Goal: Check status: Check status

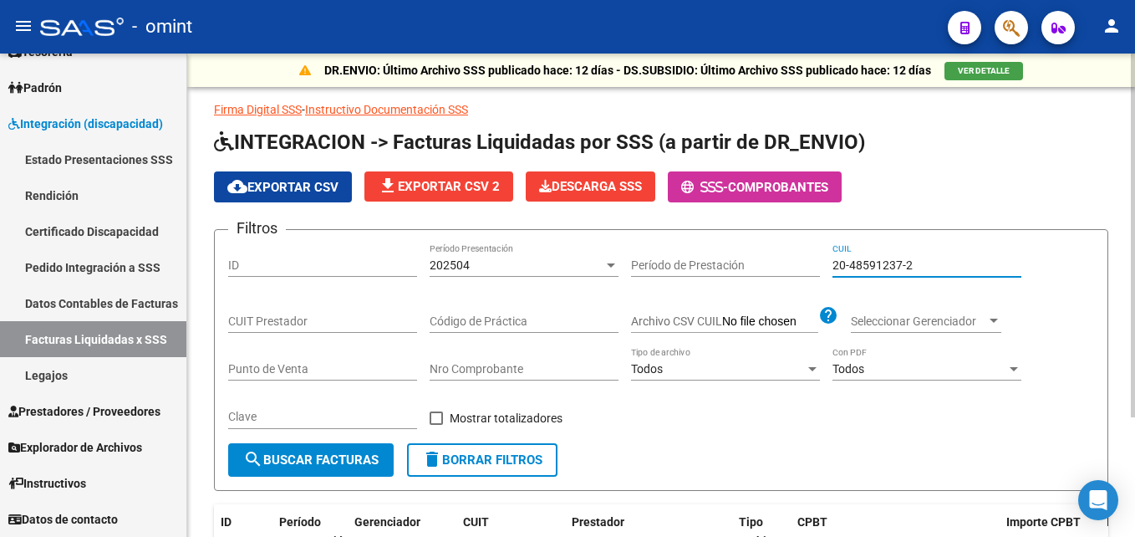
drag, startPoint x: 944, startPoint y: 257, endPoint x: 723, endPoint y: 258, distance: 220.6
click at [723, 258] on div "Filtros ID 202504 Período Presentación Período de Prestación 20-48591237-2 CUIL…" at bounding box center [661, 343] width 866 height 200
paste input "56104002-9"
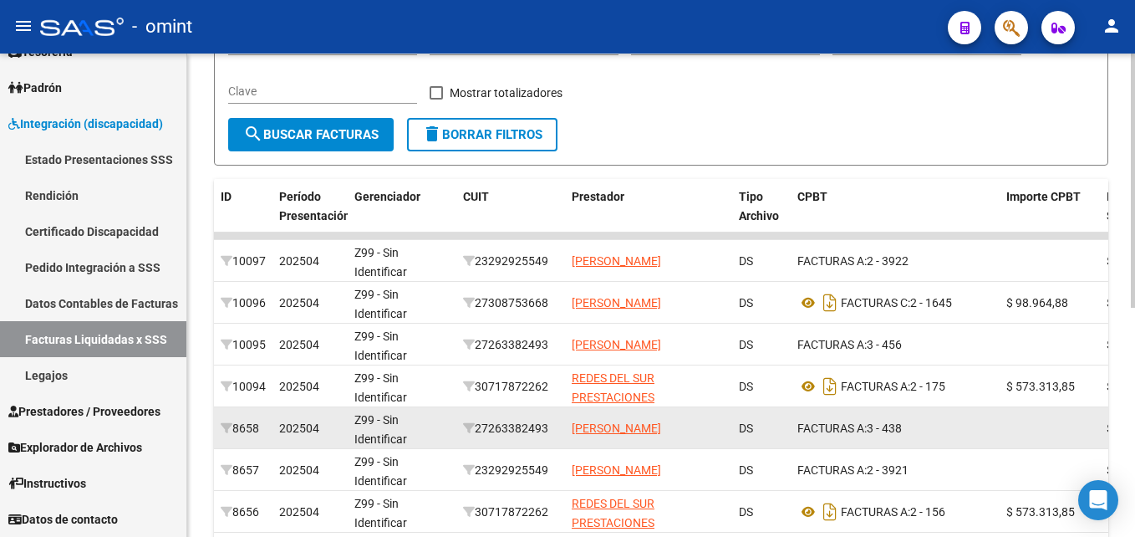
scroll to position [101, 0]
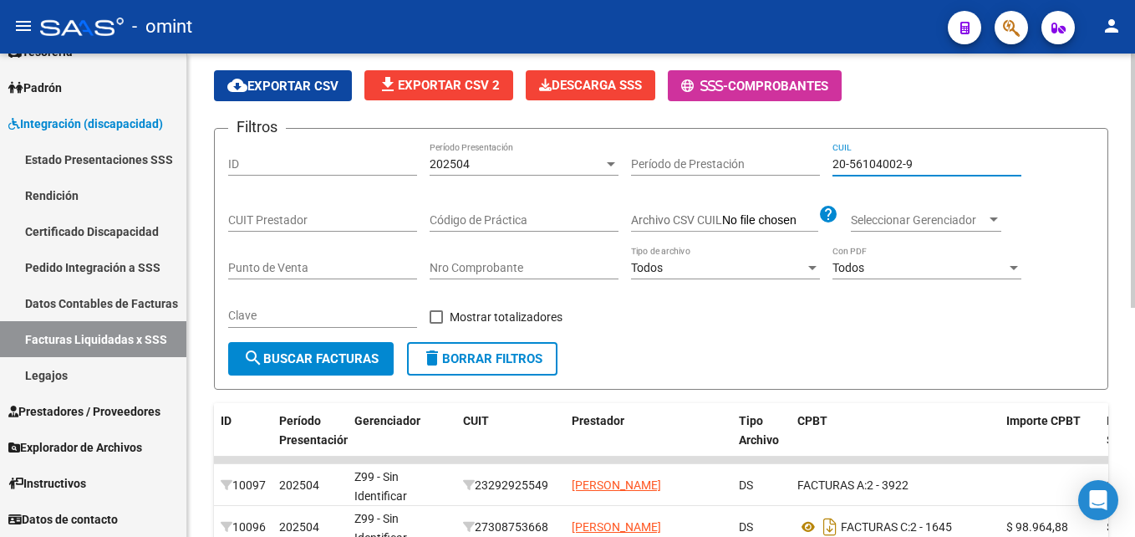
type input "20-56104002-9"
click at [486, 159] on div "202504" at bounding box center [517, 164] width 174 height 14
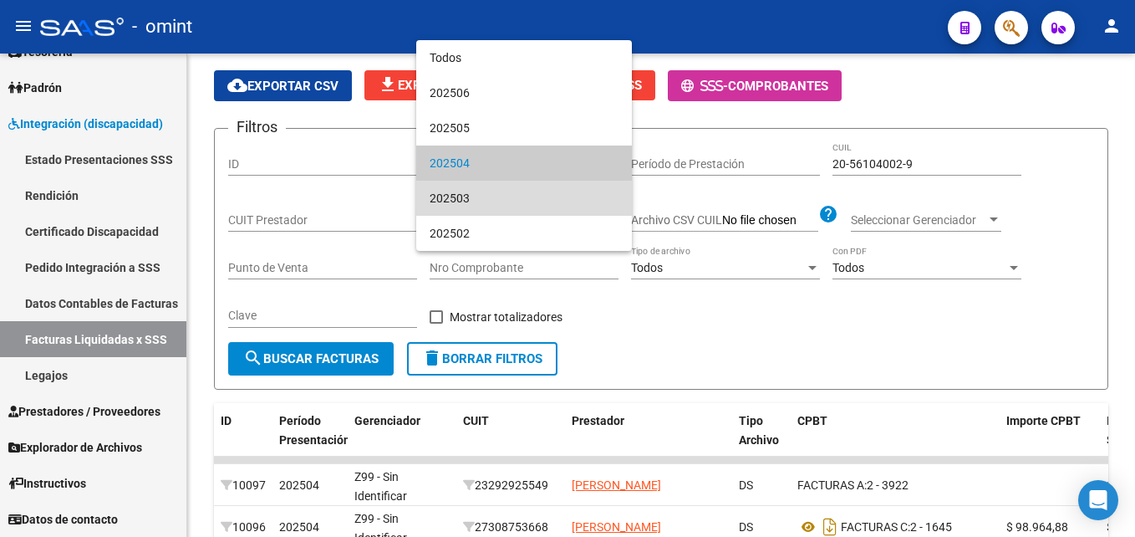
click at [479, 185] on span "202503" at bounding box center [524, 198] width 189 height 35
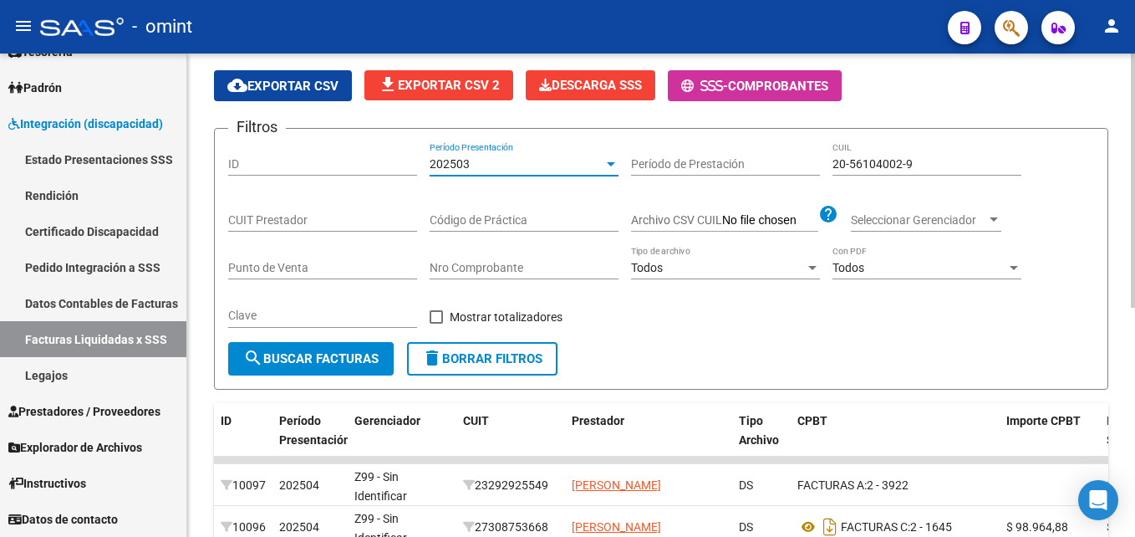
click at [354, 358] on span "search Buscar Facturas" at bounding box center [310, 358] width 135 height 15
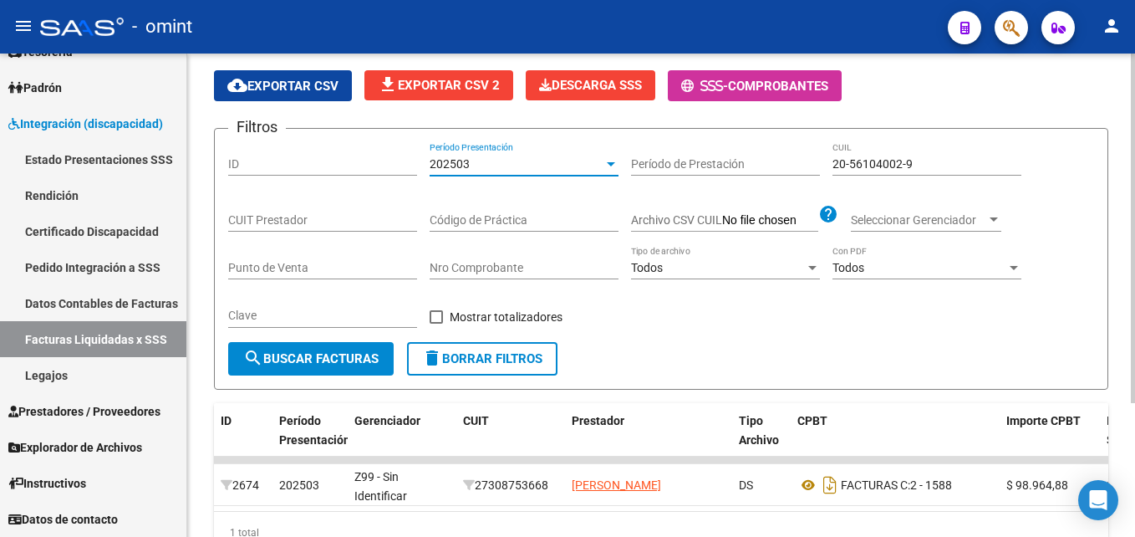
click at [487, 165] on div "202503" at bounding box center [517, 164] width 174 height 14
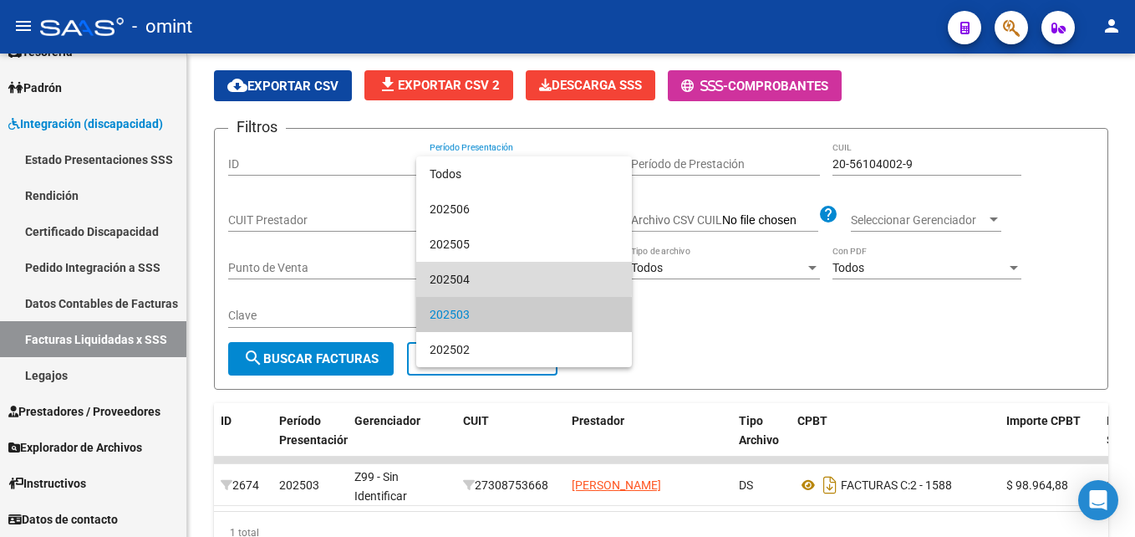
click at [464, 266] on span "202504" at bounding box center [524, 279] width 189 height 35
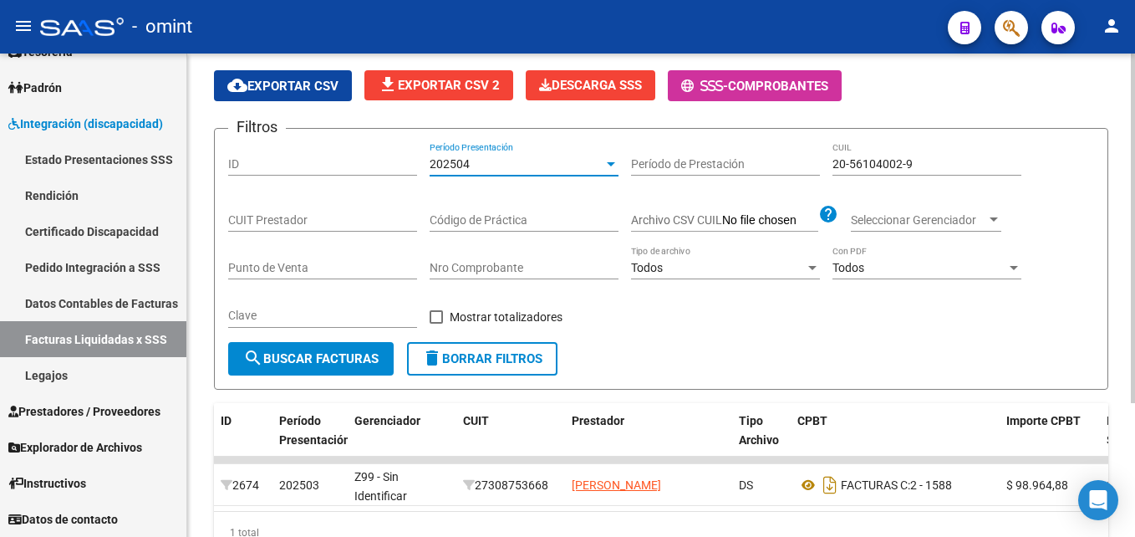
click at [355, 342] on button "search Buscar Facturas" at bounding box center [310, 358] width 165 height 33
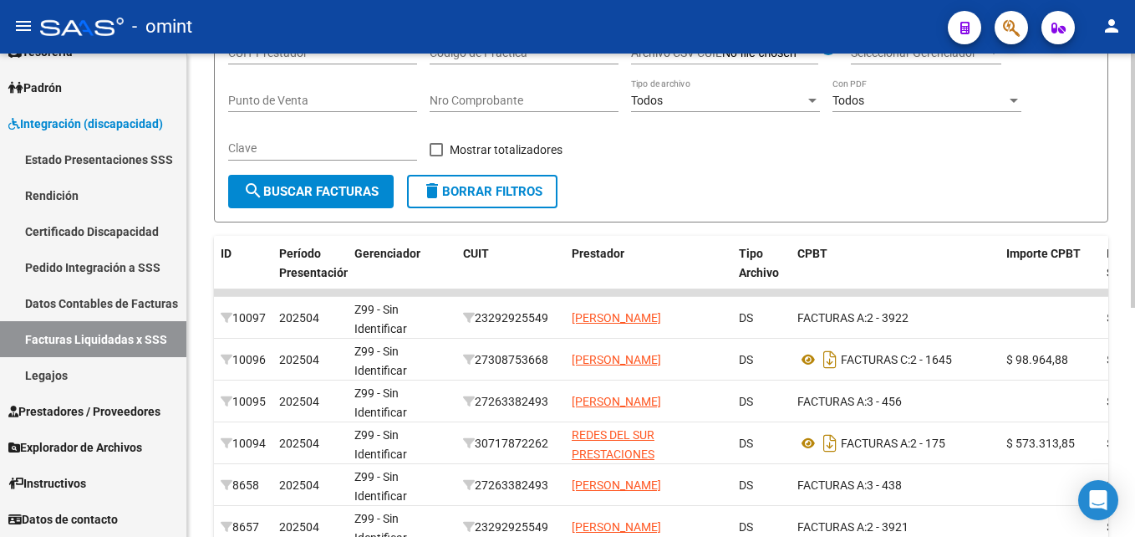
scroll to position [185, 0]
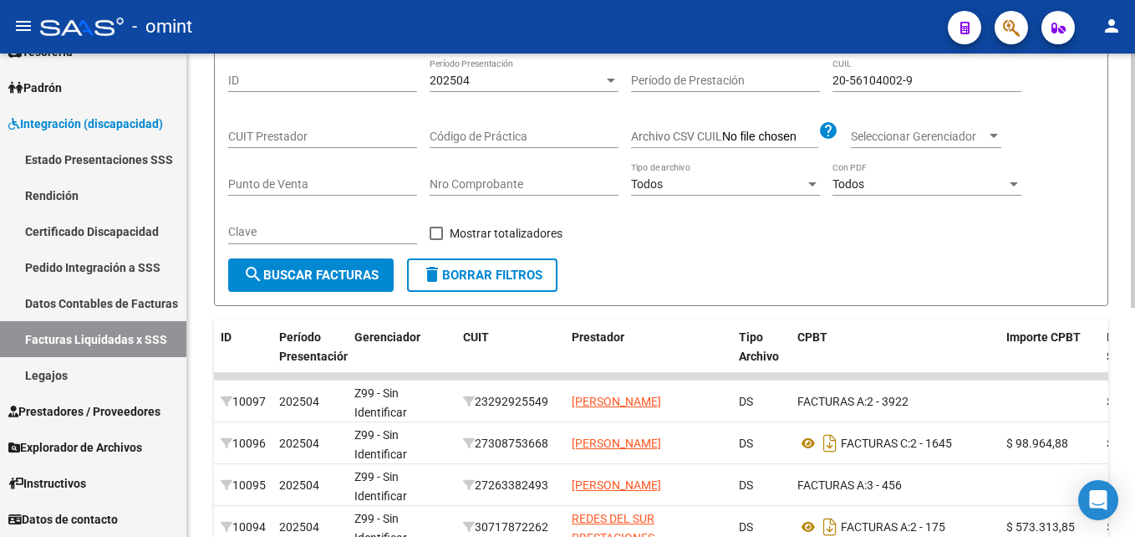
click at [504, 86] on div "202504" at bounding box center [517, 81] width 174 height 14
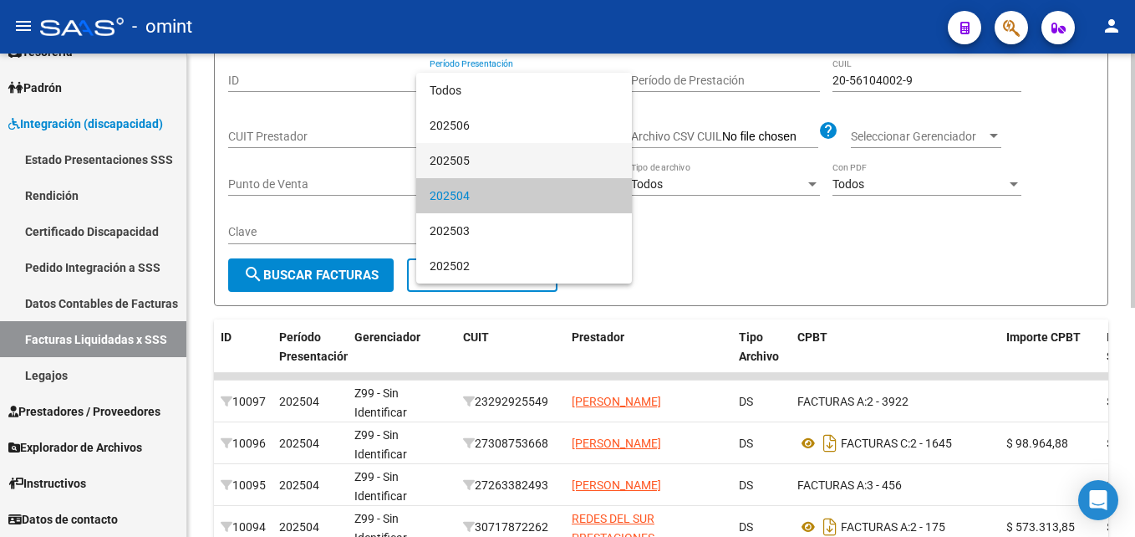
click at [482, 151] on span "202505" at bounding box center [524, 160] width 189 height 35
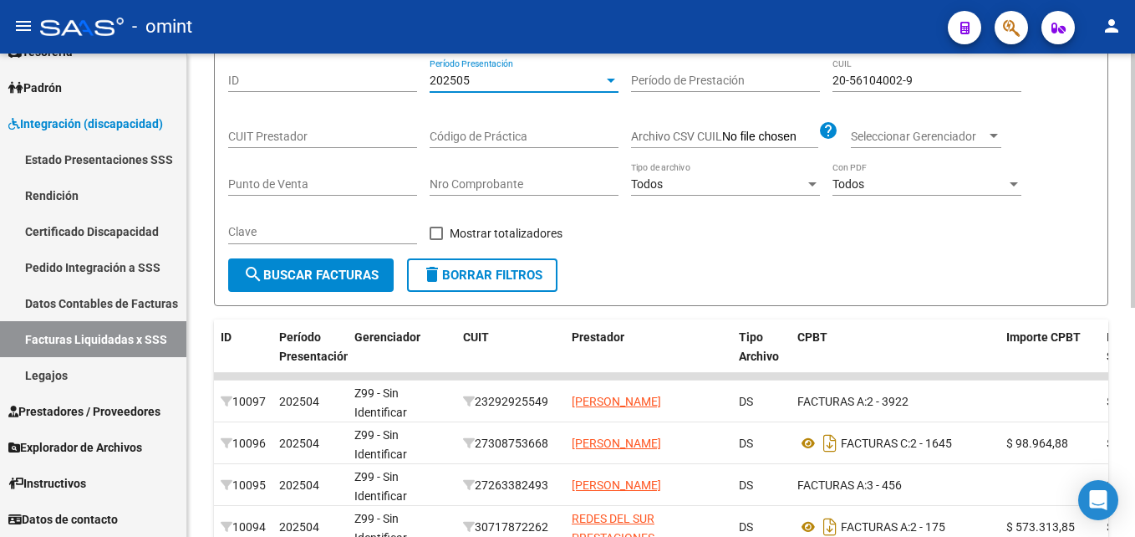
click at [344, 267] on span "search Buscar Facturas" at bounding box center [310, 274] width 135 height 15
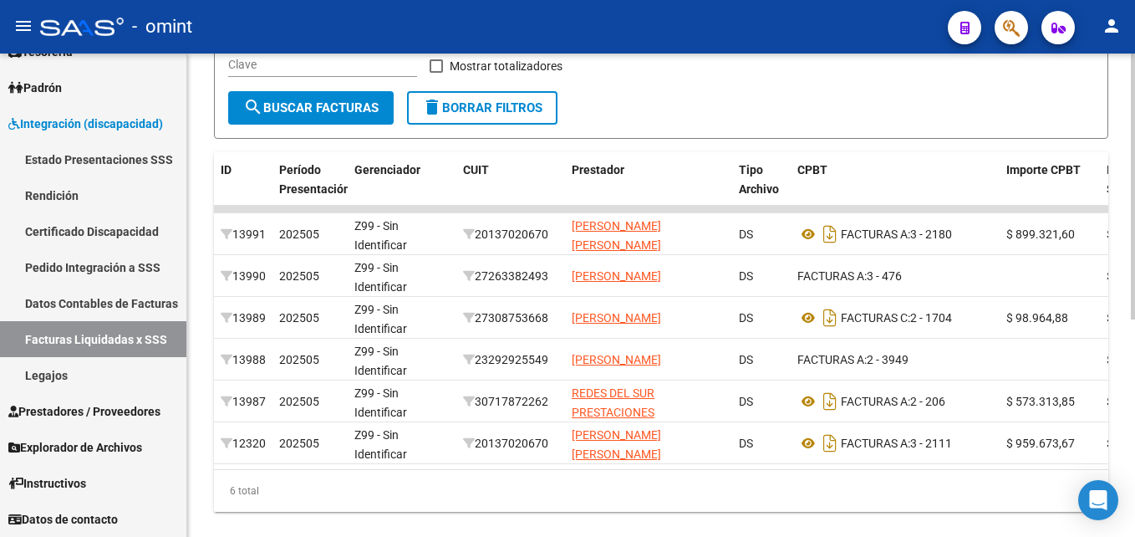
scroll to position [101, 0]
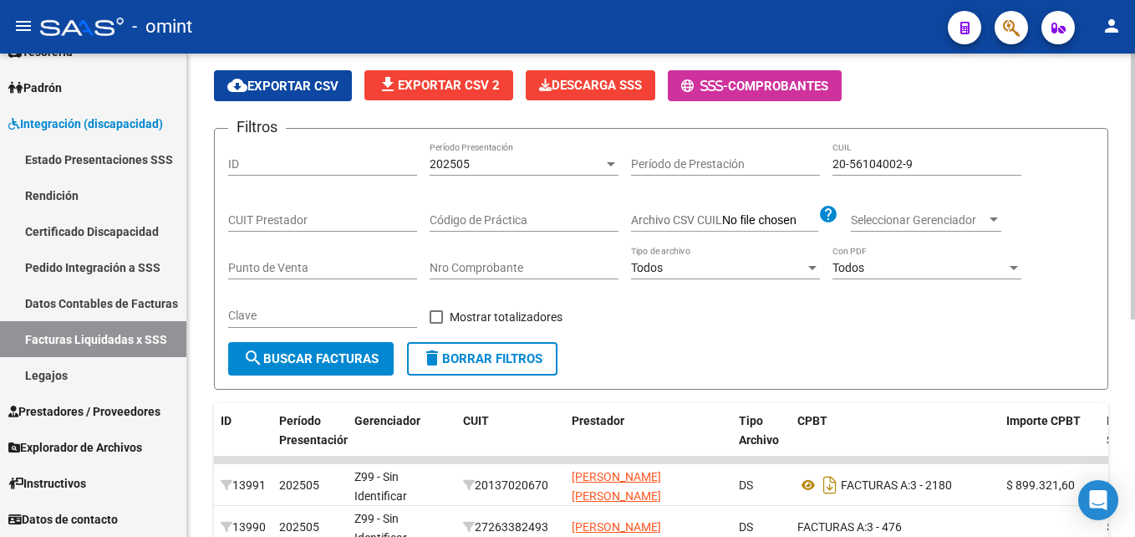
click at [501, 147] on div "202505 Período Presentación" at bounding box center [524, 158] width 189 height 33
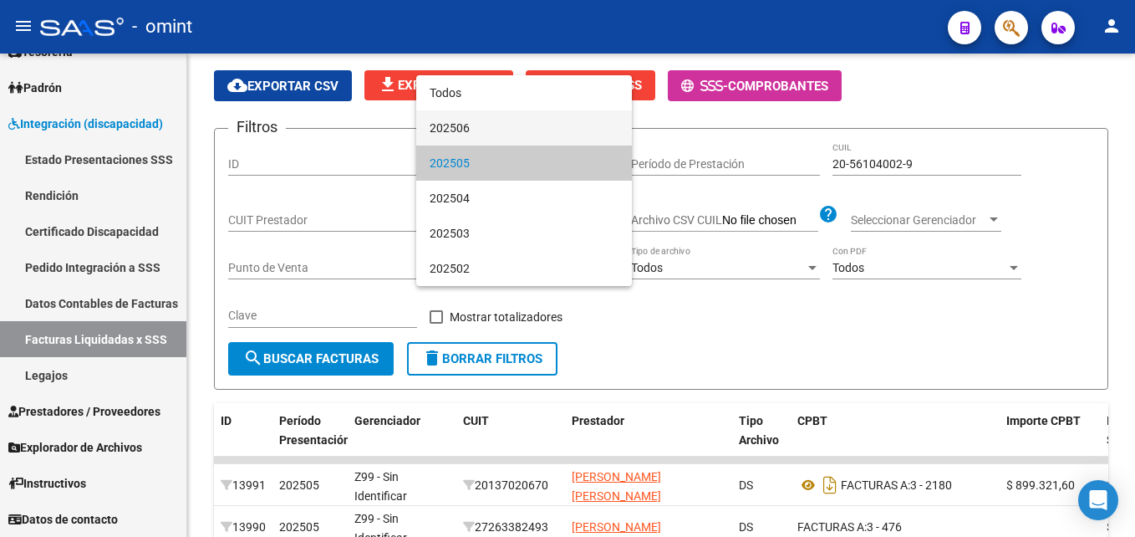
click at [474, 128] on span "202506" at bounding box center [524, 127] width 189 height 35
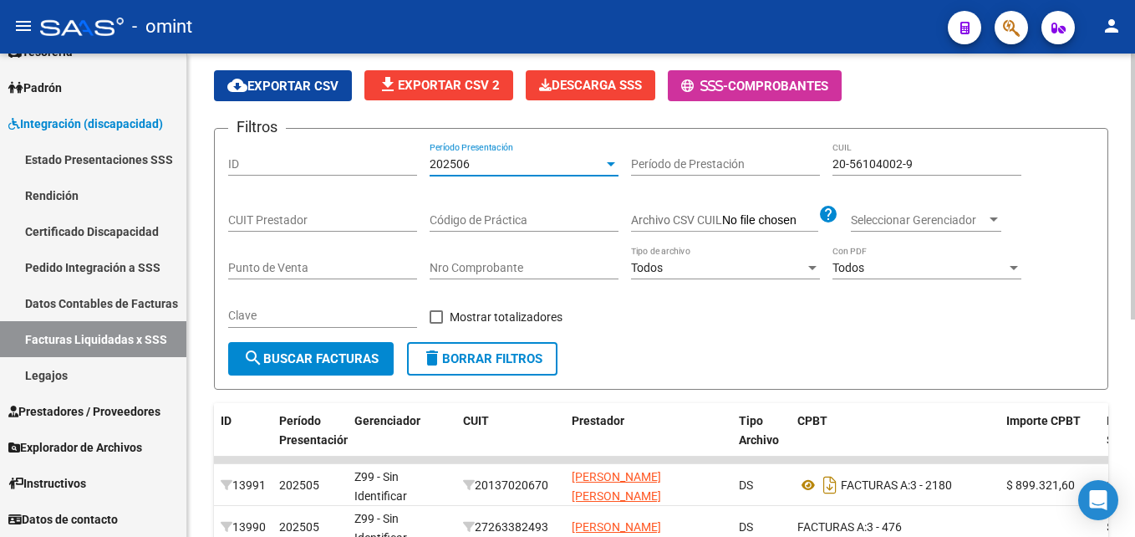
click at [359, 357] on span "search Buscar Facturas" at bounding box center [310, 358] width 135 height 15
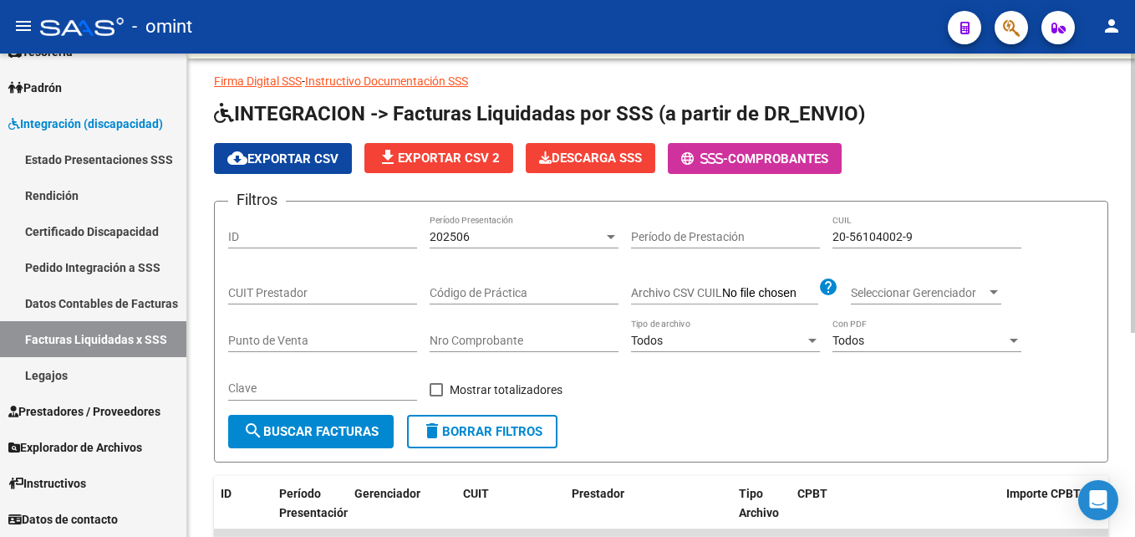
scroll to position [18, 0]
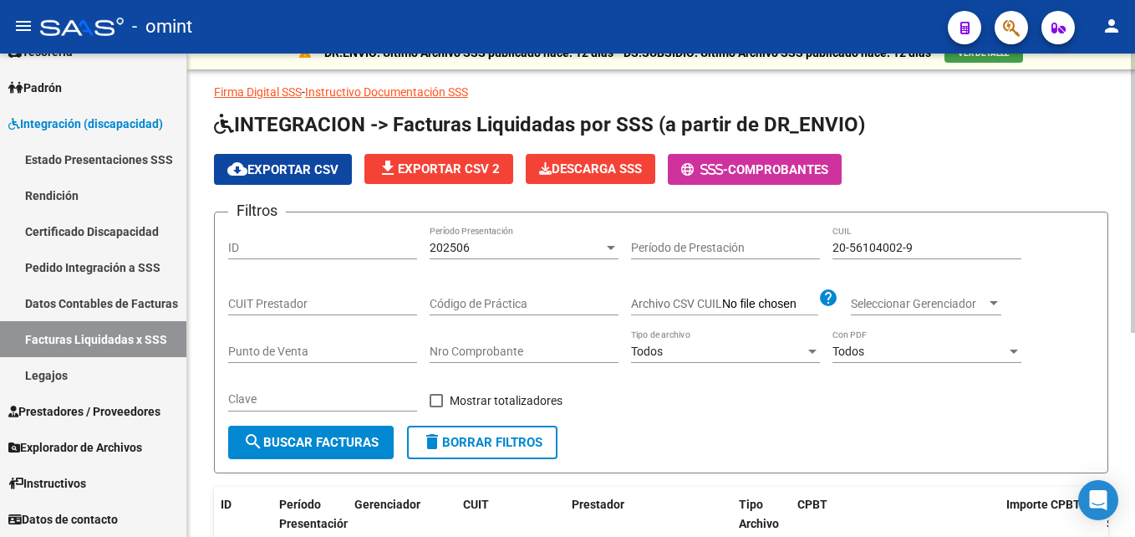
click at [469, 257] on div "202506 Período Presentación" at bounding box center [524, 242] width 189 height 33
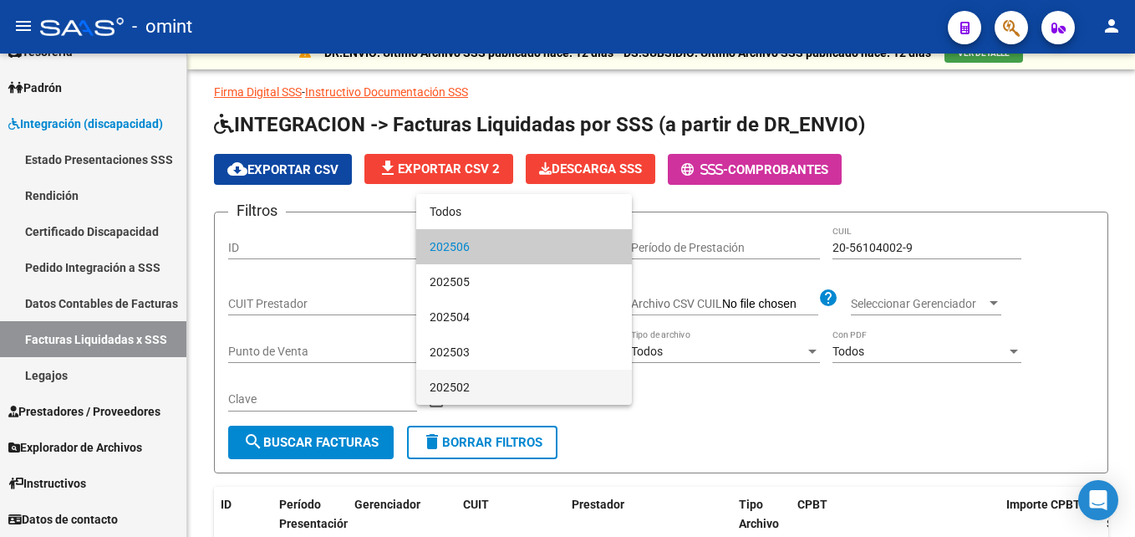
click at [460, 384] on span "202502" at bounding box center [524, 386] width 189 height 35
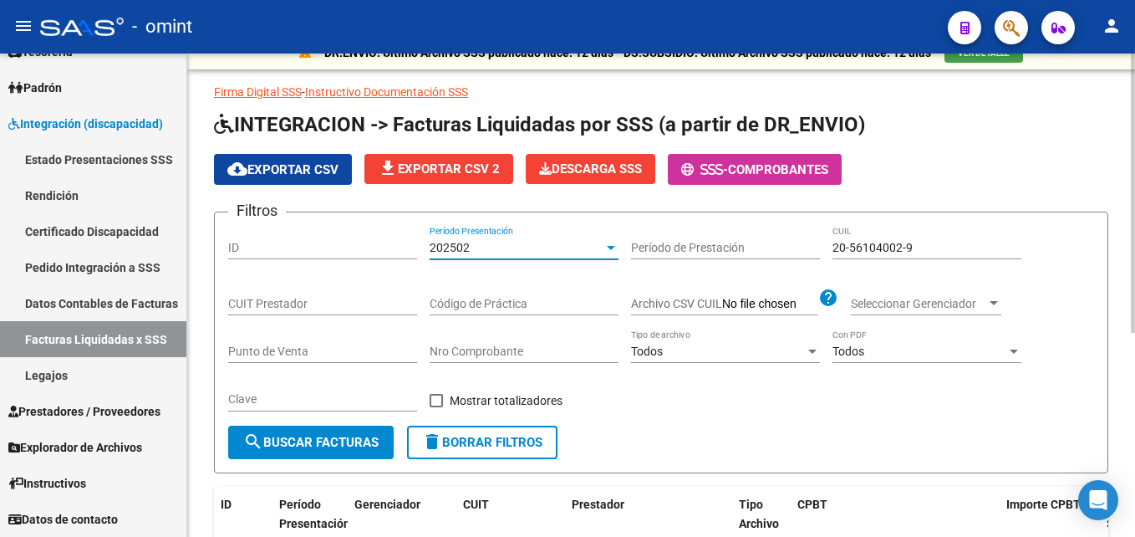
click at [320, 443] on span "search Buscar Facturas" at bounding box center [310, 442] width 135 height 15
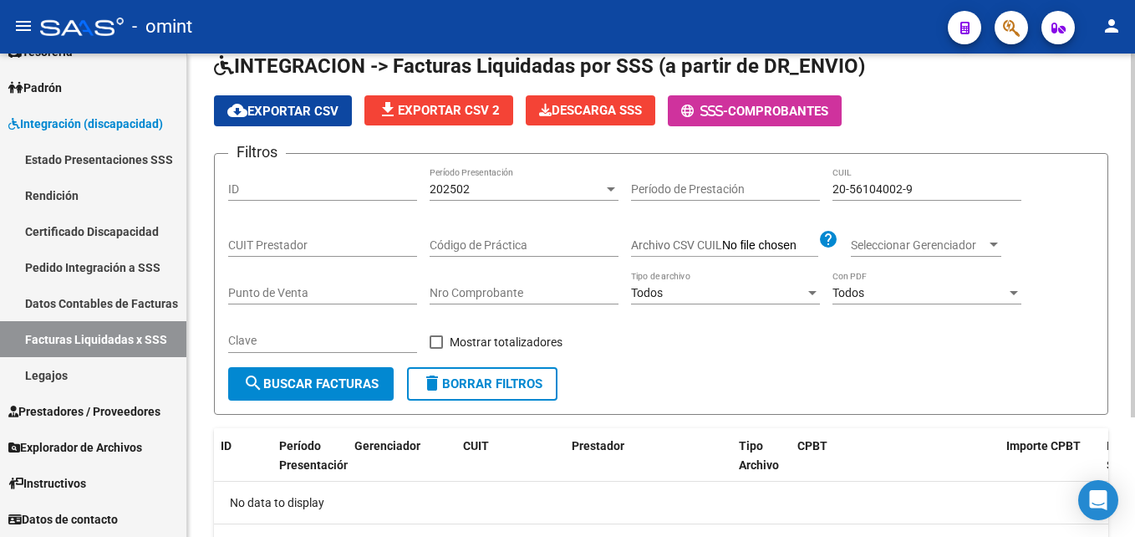
scroll to position [0, 0]
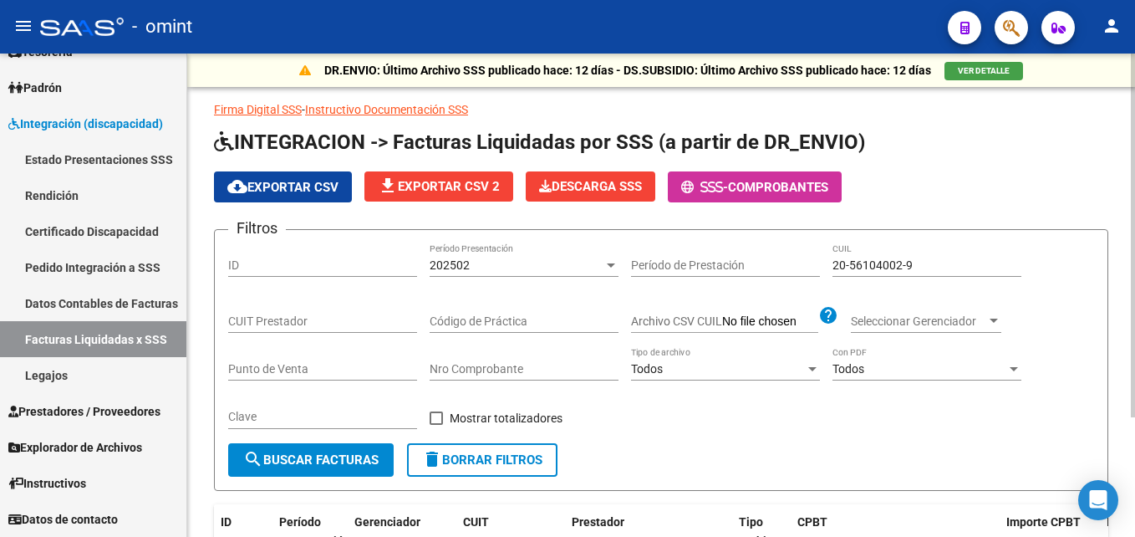
click at [486, 268] on div "202502" at bounding box center [517, 265] width 174 height 14
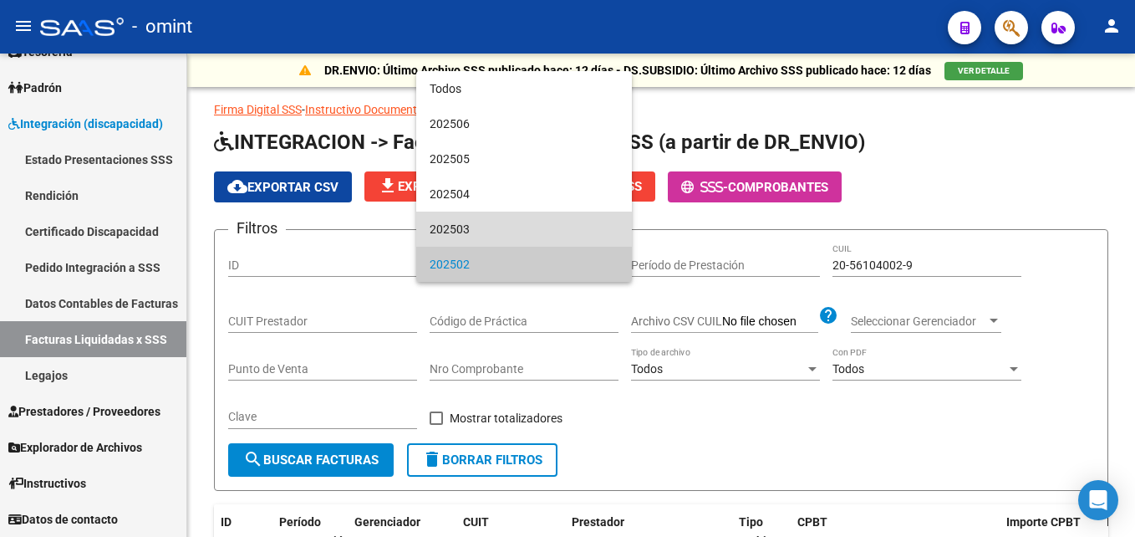
click at [478, 235] on span "202503" at bounding box center [524, 228] width 189 height 35
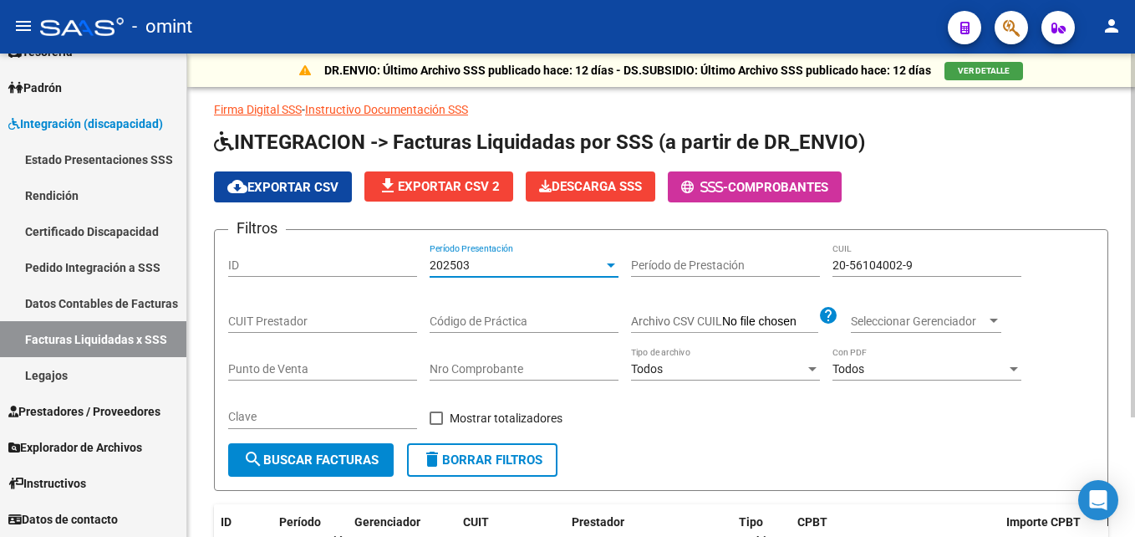
click at [374, 445] on button "search Buscar Facturas" at bounding box center [310, 459] width 165 height 33
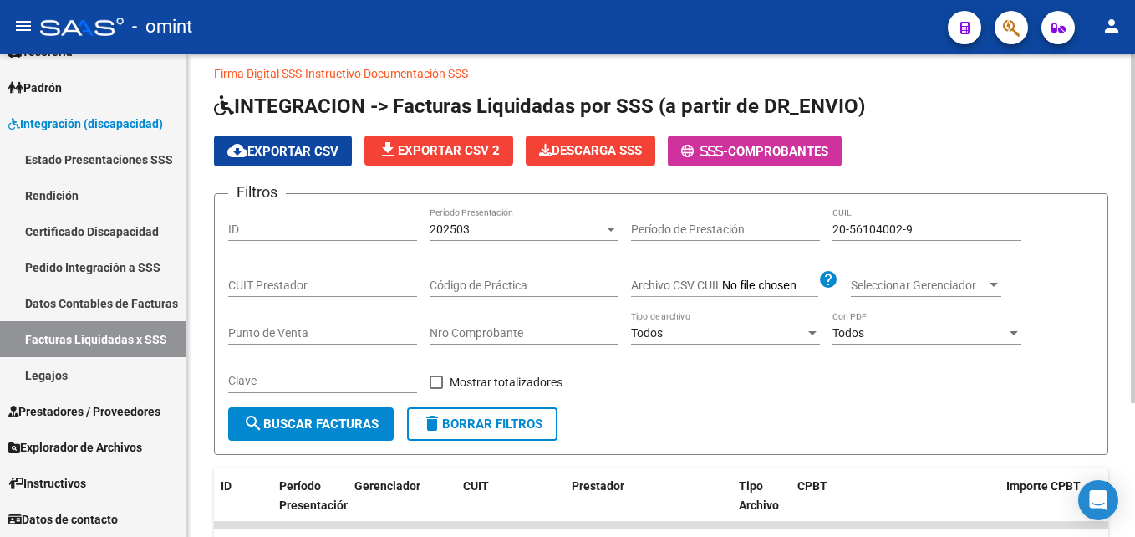
scroll to position [18, 0]
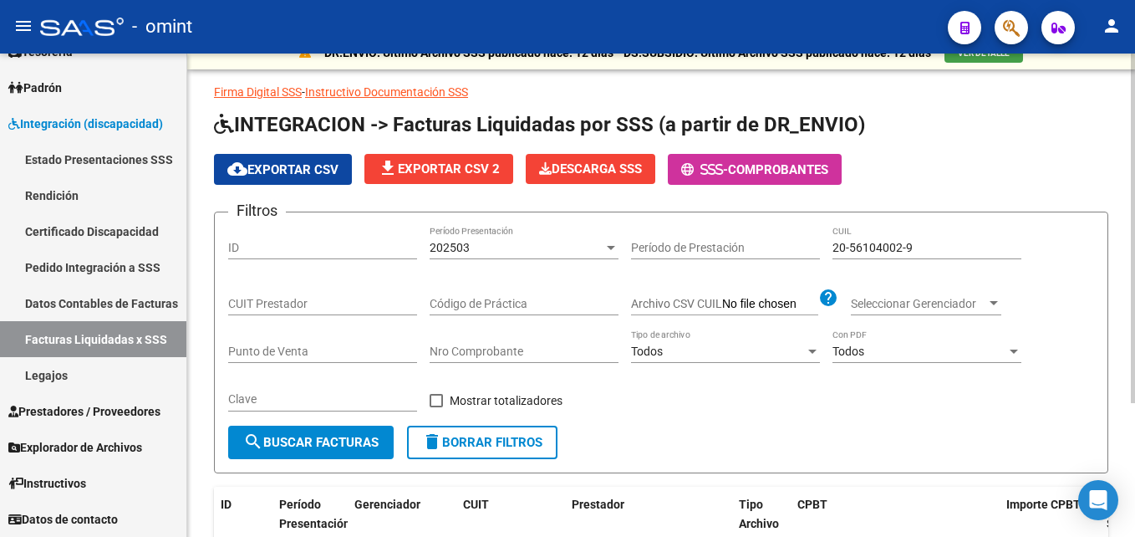
click at [467, 250] on span "202503" at bounding box center [450, 247] width 40 height 13
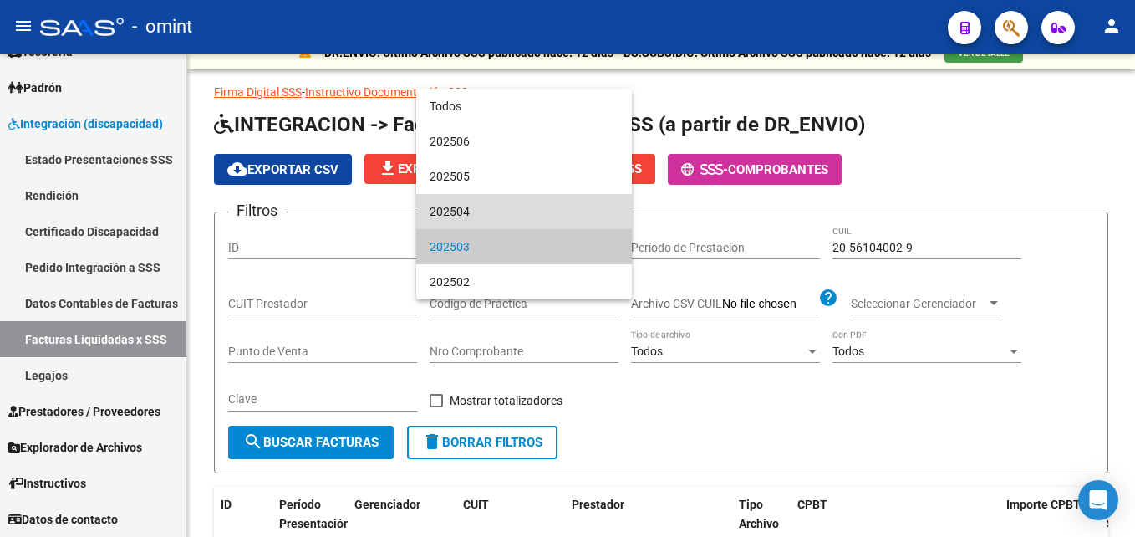
click at [477, 213] on span "202504" at bounding box center [524, 211] width 189 height 35
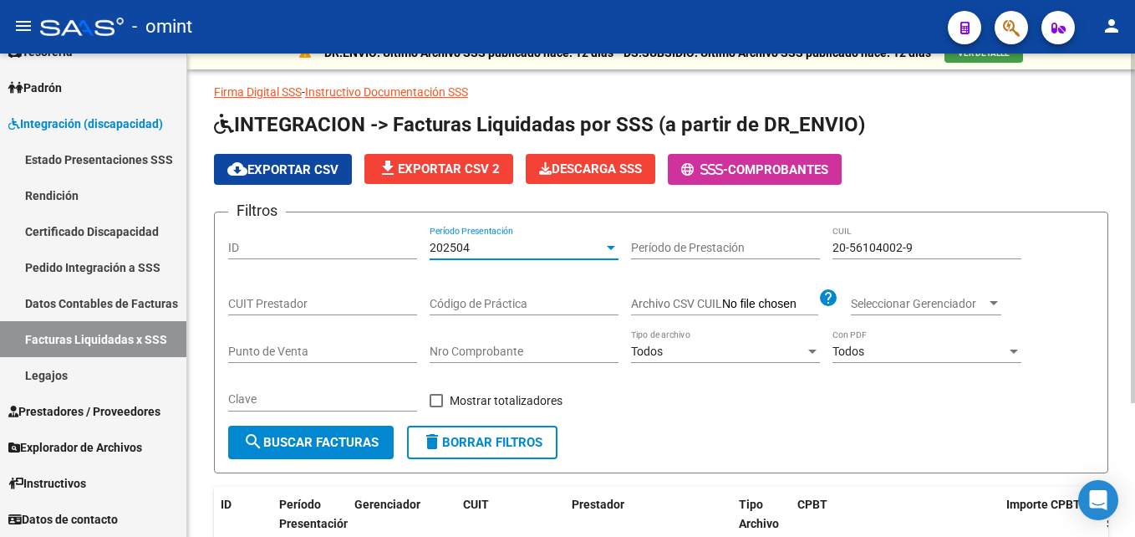
click at [349, 449] on span "search Buscar Facturas" at bounding box center [310, 442] width 135 height 15
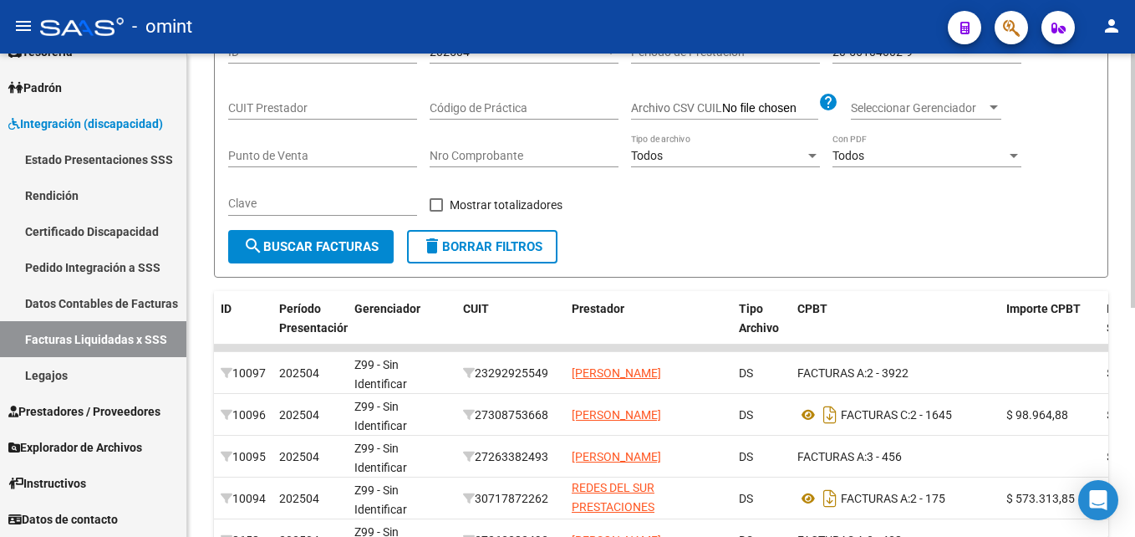
scroll to position [185, 0]
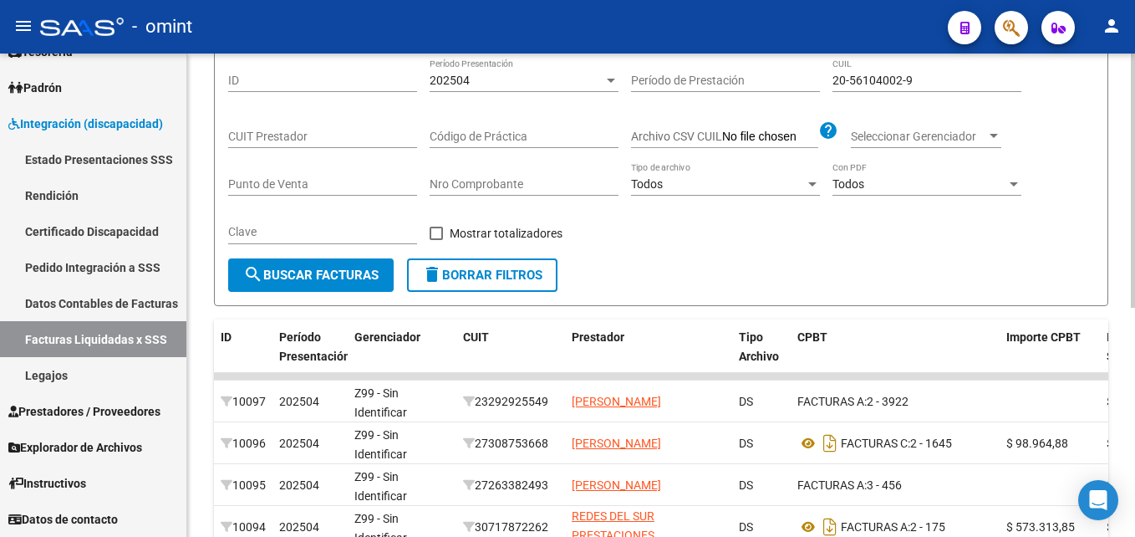
click at [506, 78] on div "202504" at bounding box center [517, 81] width 174 height 14
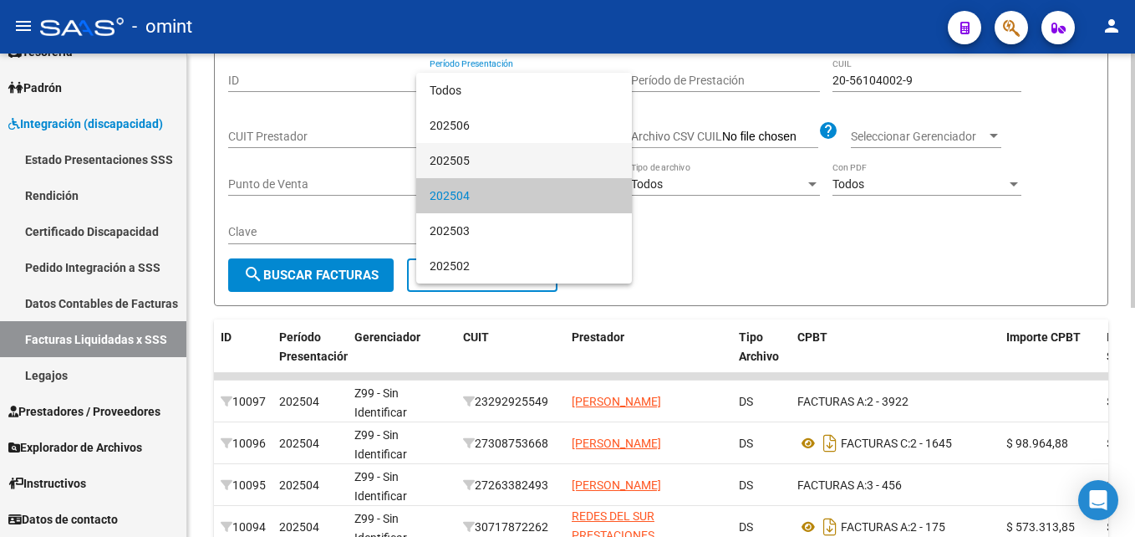
click at [468, 146] on span "202505" at bounding box center [524, 160] width 189 height 35
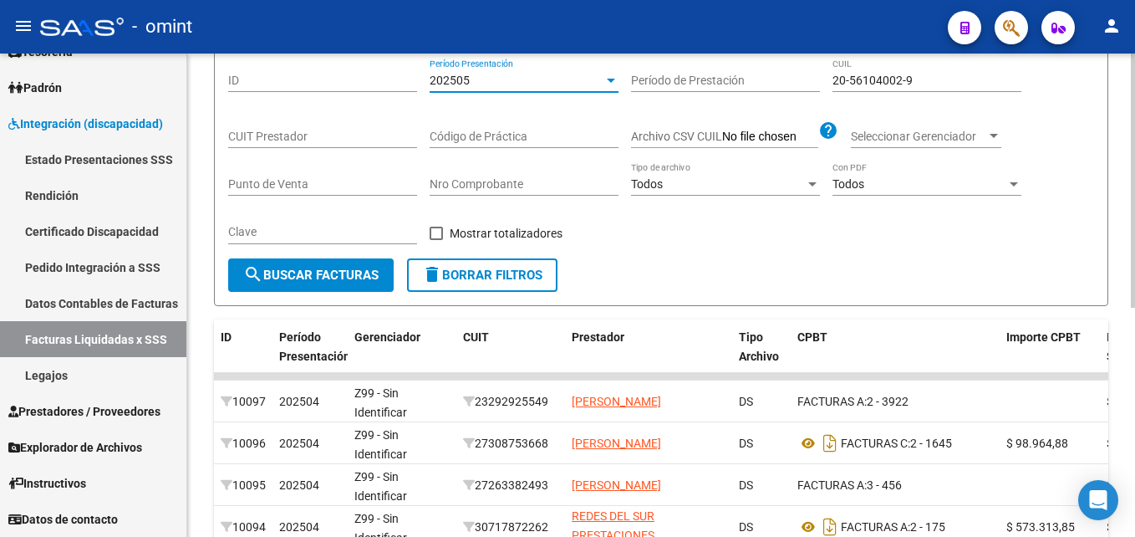
click at [356, 271] on span "search Buscar Facturas" at bounding box center [310, 274] width 135 height 15
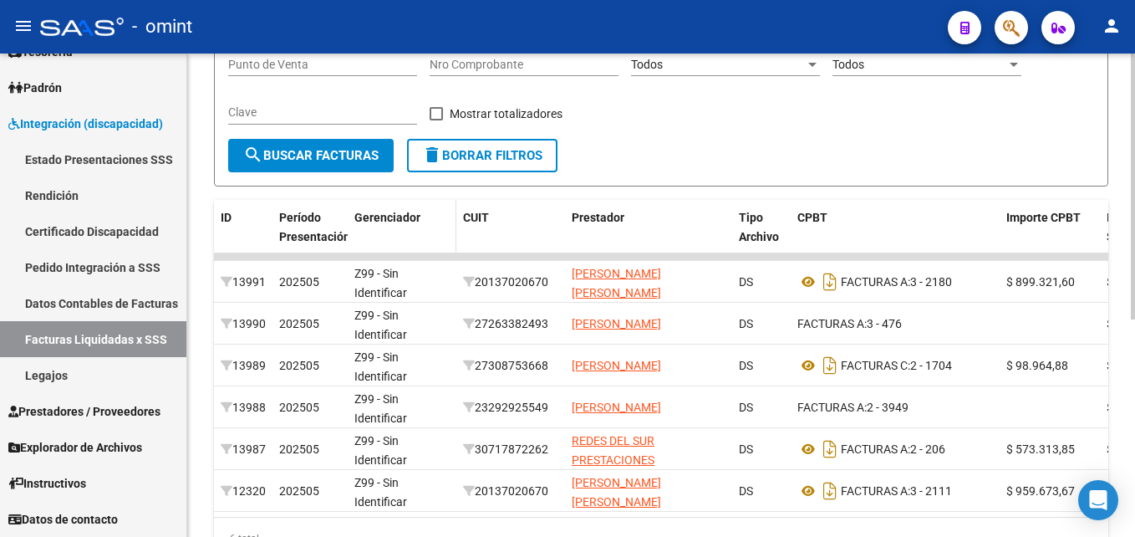
scroll to position [143, 0]
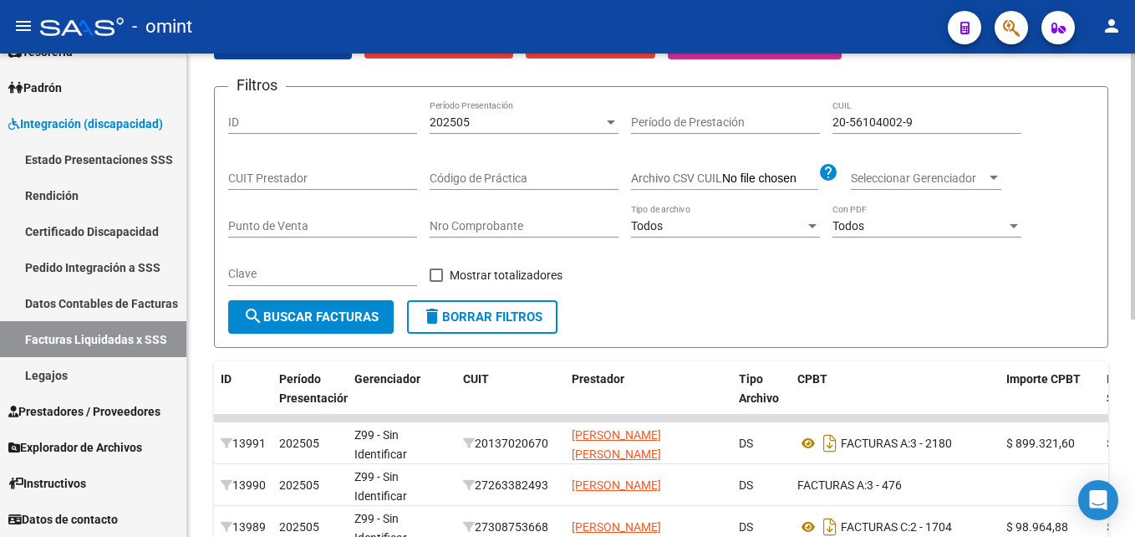
click at [494, 116] on div "202505" at bounding box center [517, 122] width 174 height 14
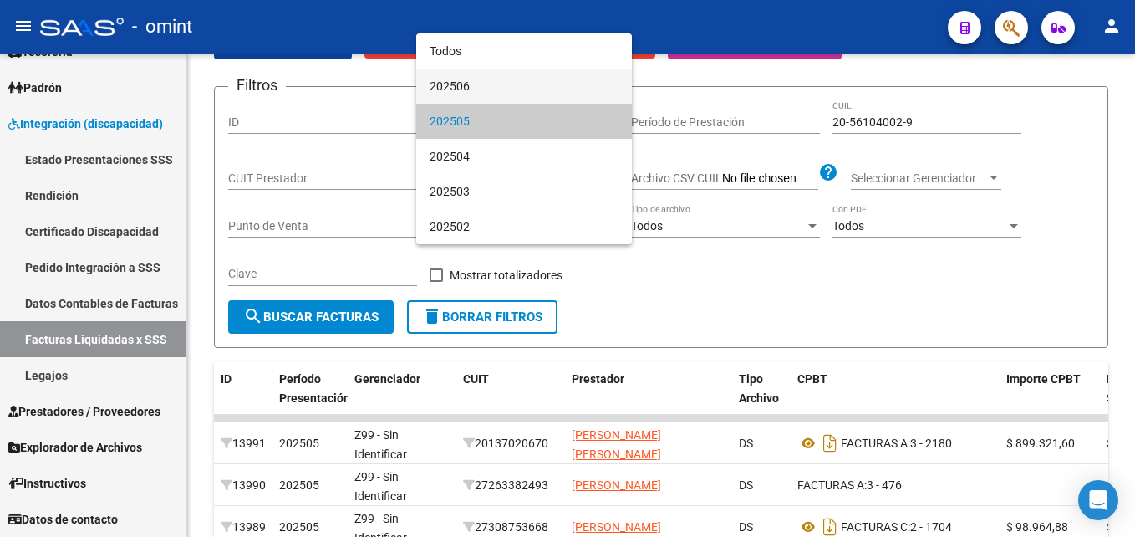
click at [476, 95] on span "202506" at bounding box center [524, 86] width 189 height 35
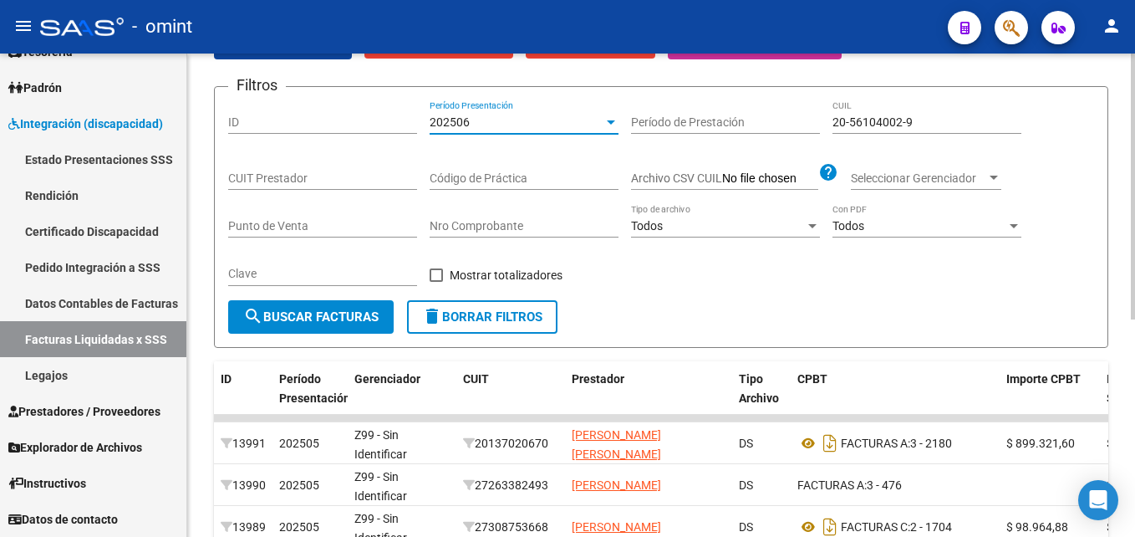
click at [344, 310] on span "search Buscar Facturas" at bounding box center [310, 316] width 135 height 15
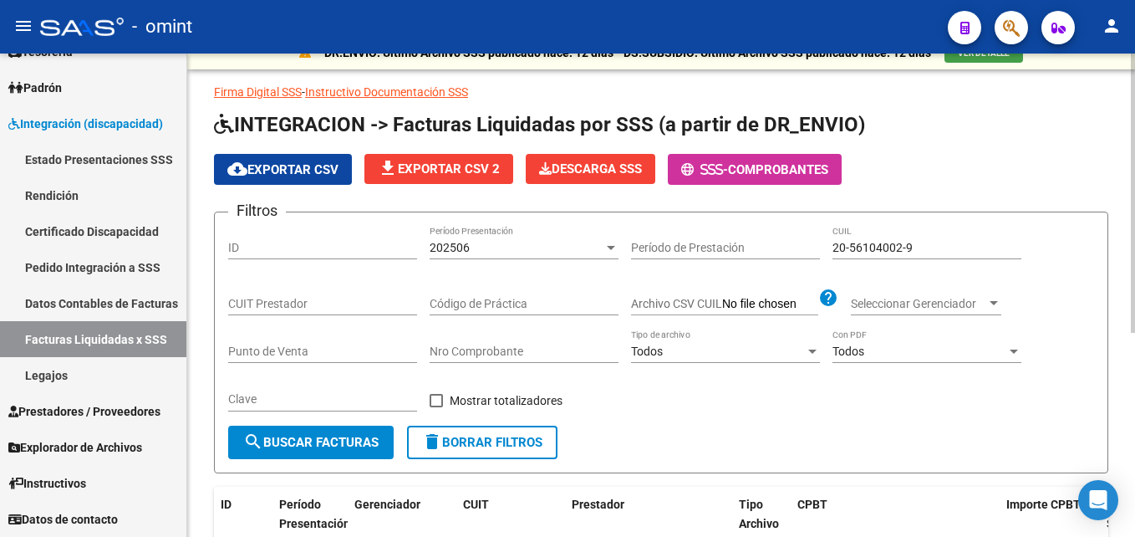
scroll to position [0, 0]
